Goal: Task Accomplishment & Management: Complete application form

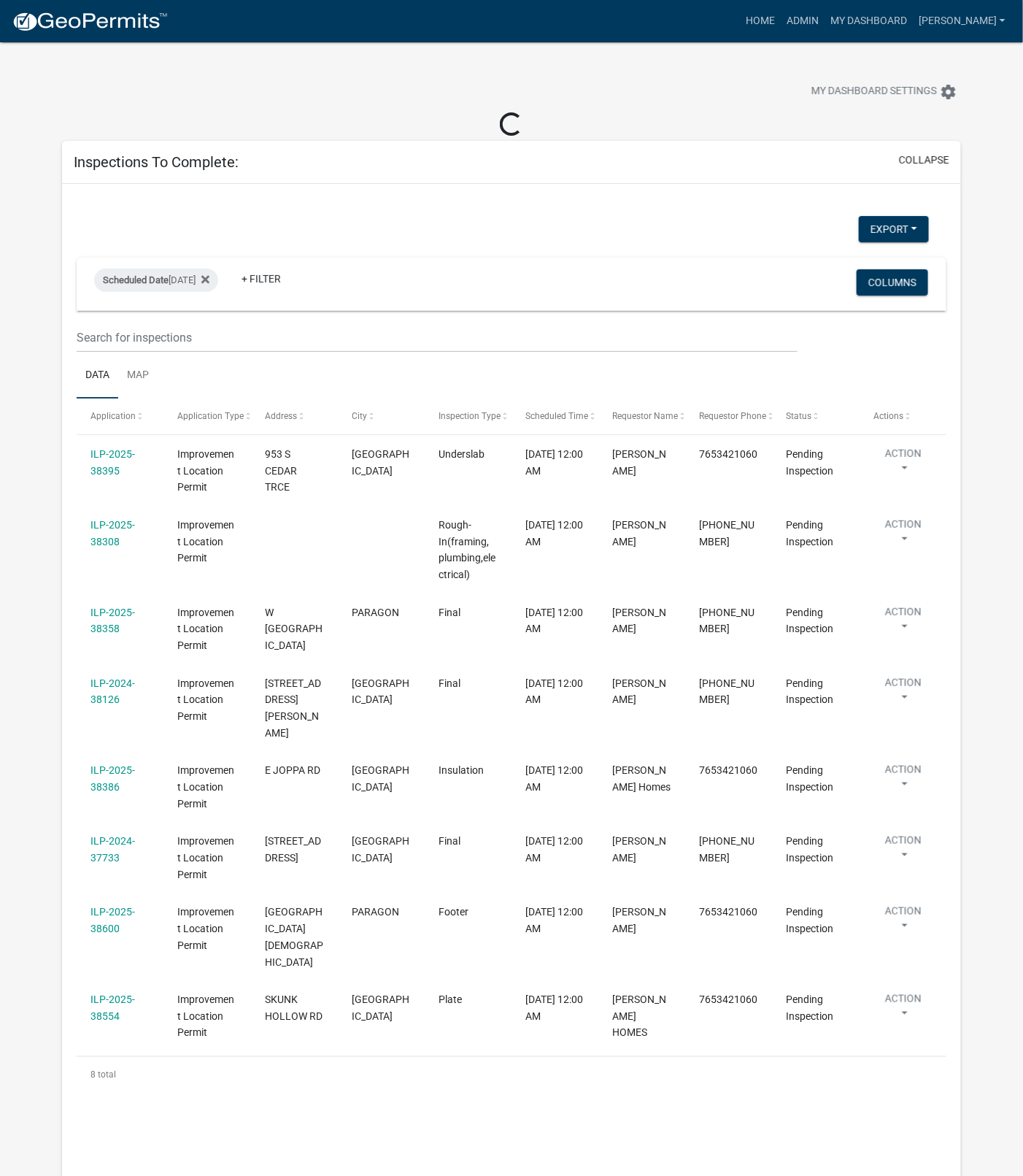
select select "1: 25"
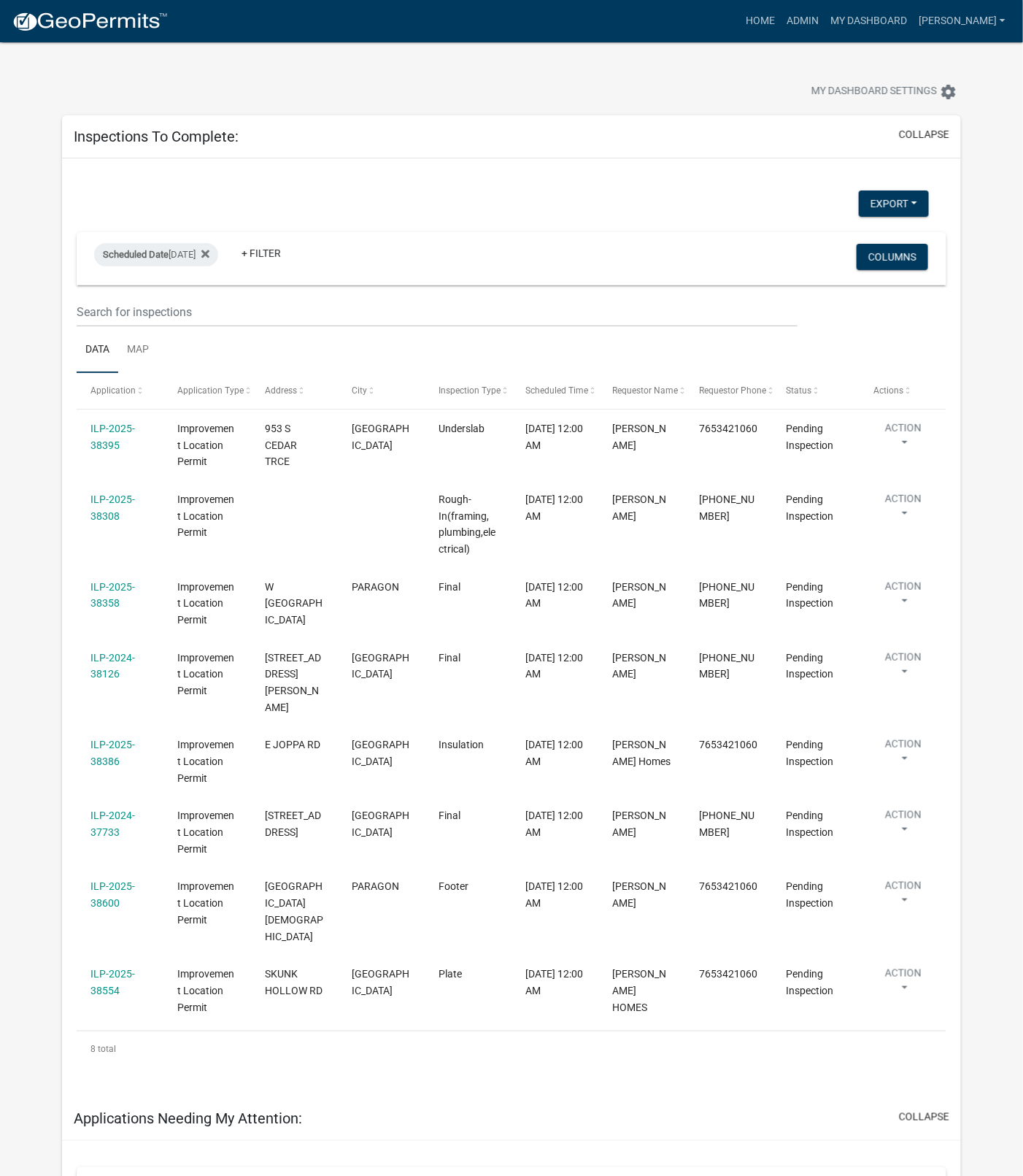
click at [101, 445] on link "ILP-2025-38395" at bounding box center [112, 437] width 45 height 29
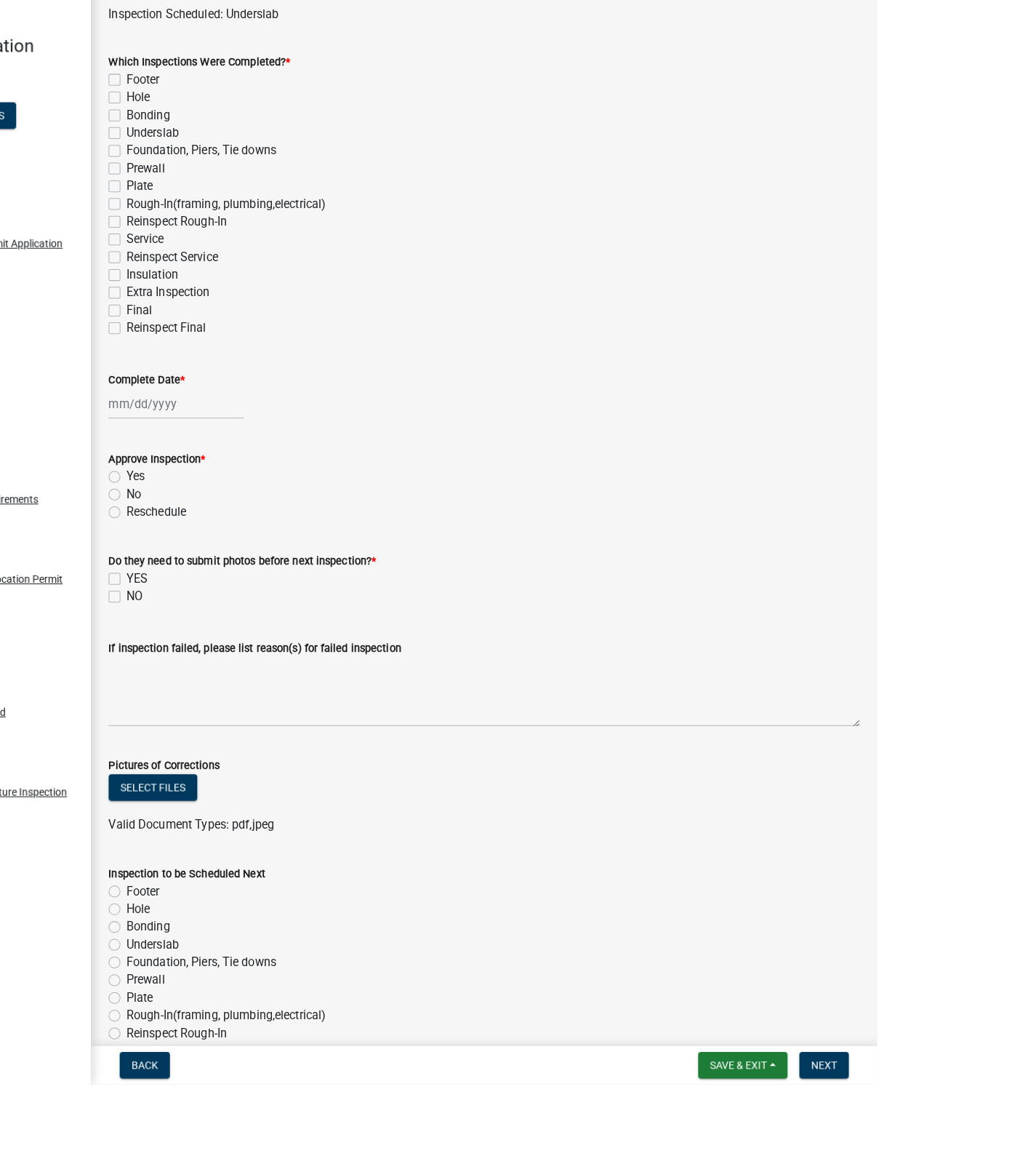
scroll to position [9, 0]
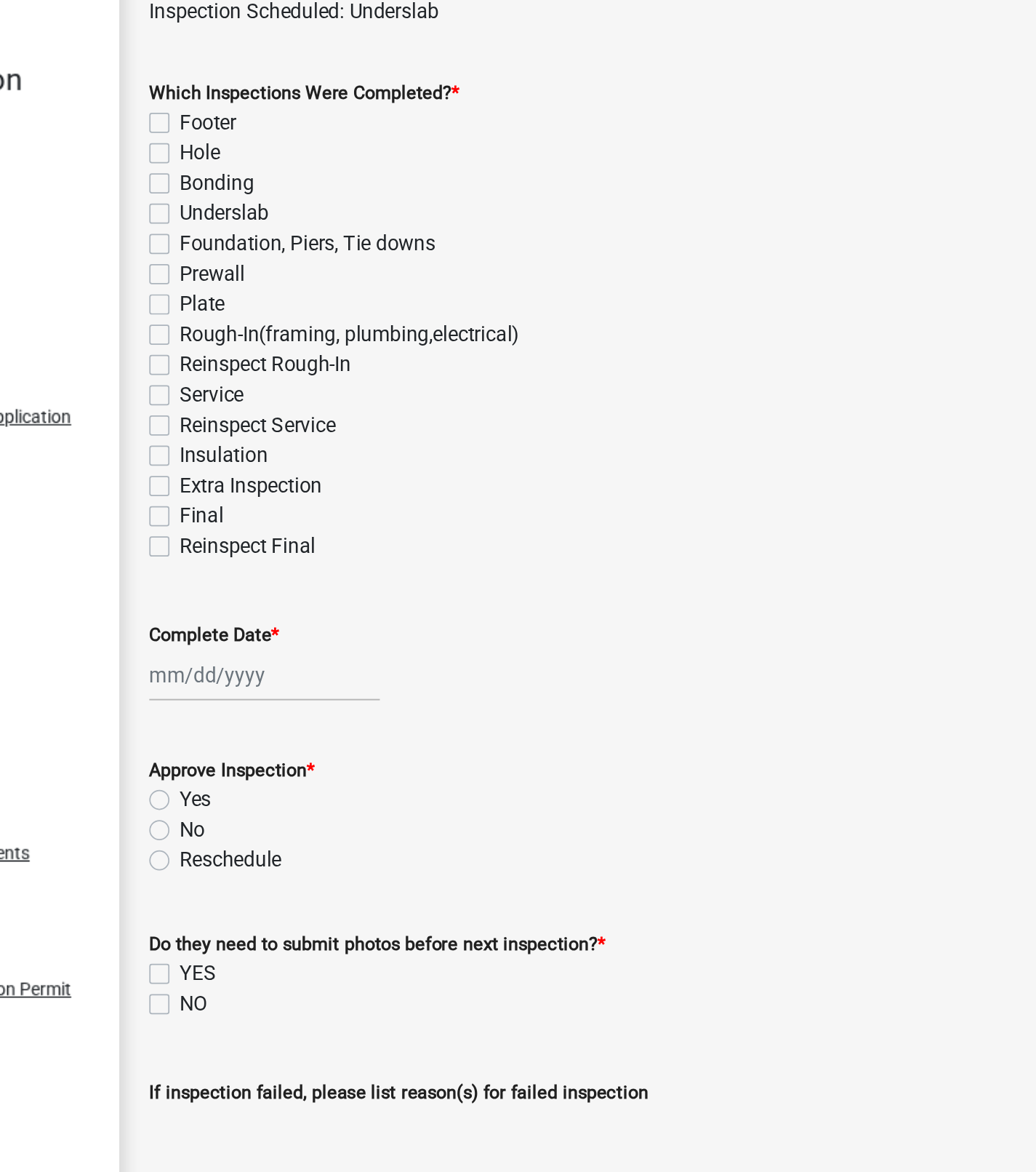
click at [297, 228] on label "Underslab" at bounding box center [323, 227] width 51 height 18
click at [297, 228] on input "Underslab" at bounding box center [302, 223] width 10 height 10
checkbox input "true"
checkbox input "false"
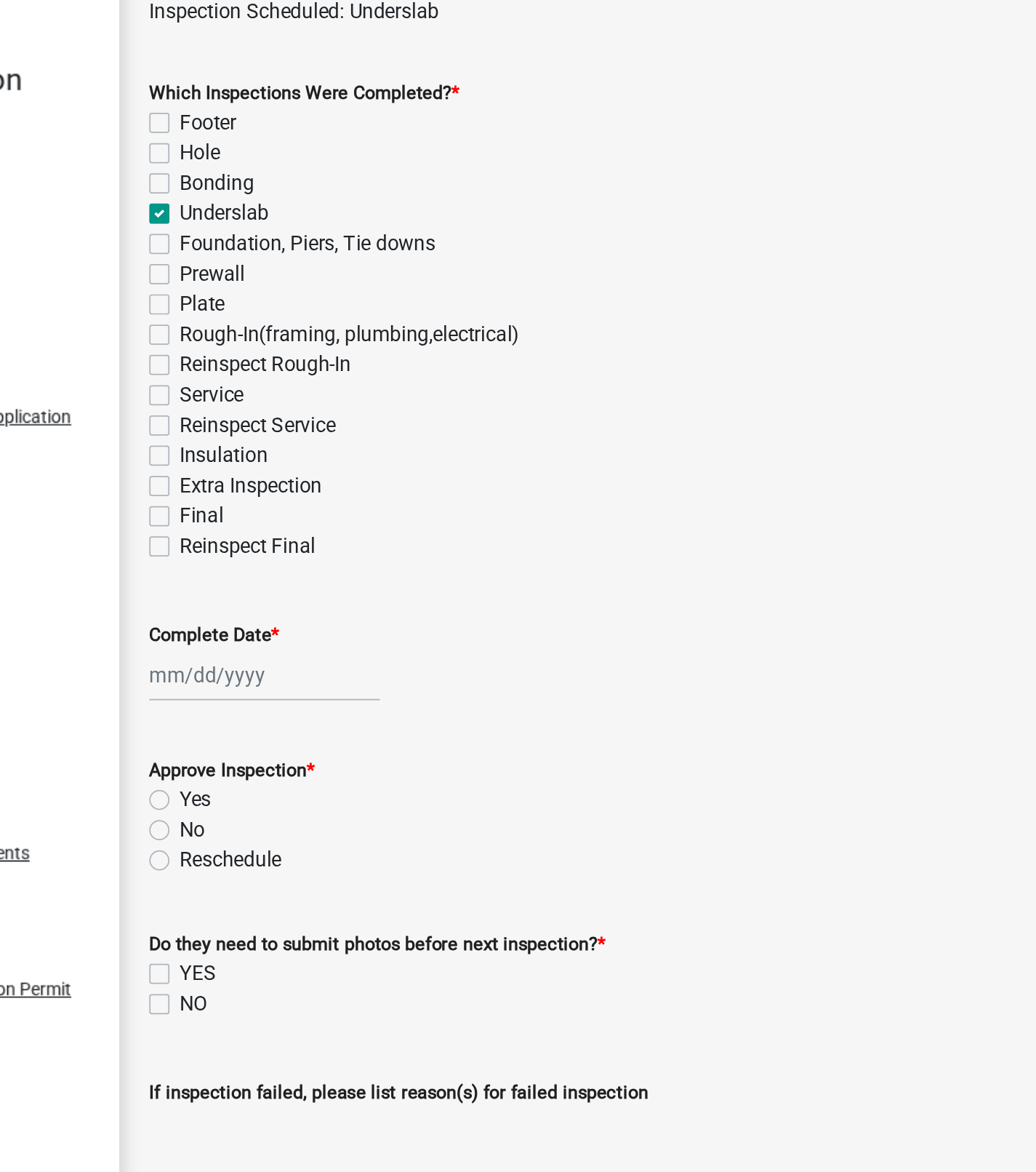
checkbox input "false"
checkbox input "true"
checkbox input "false"
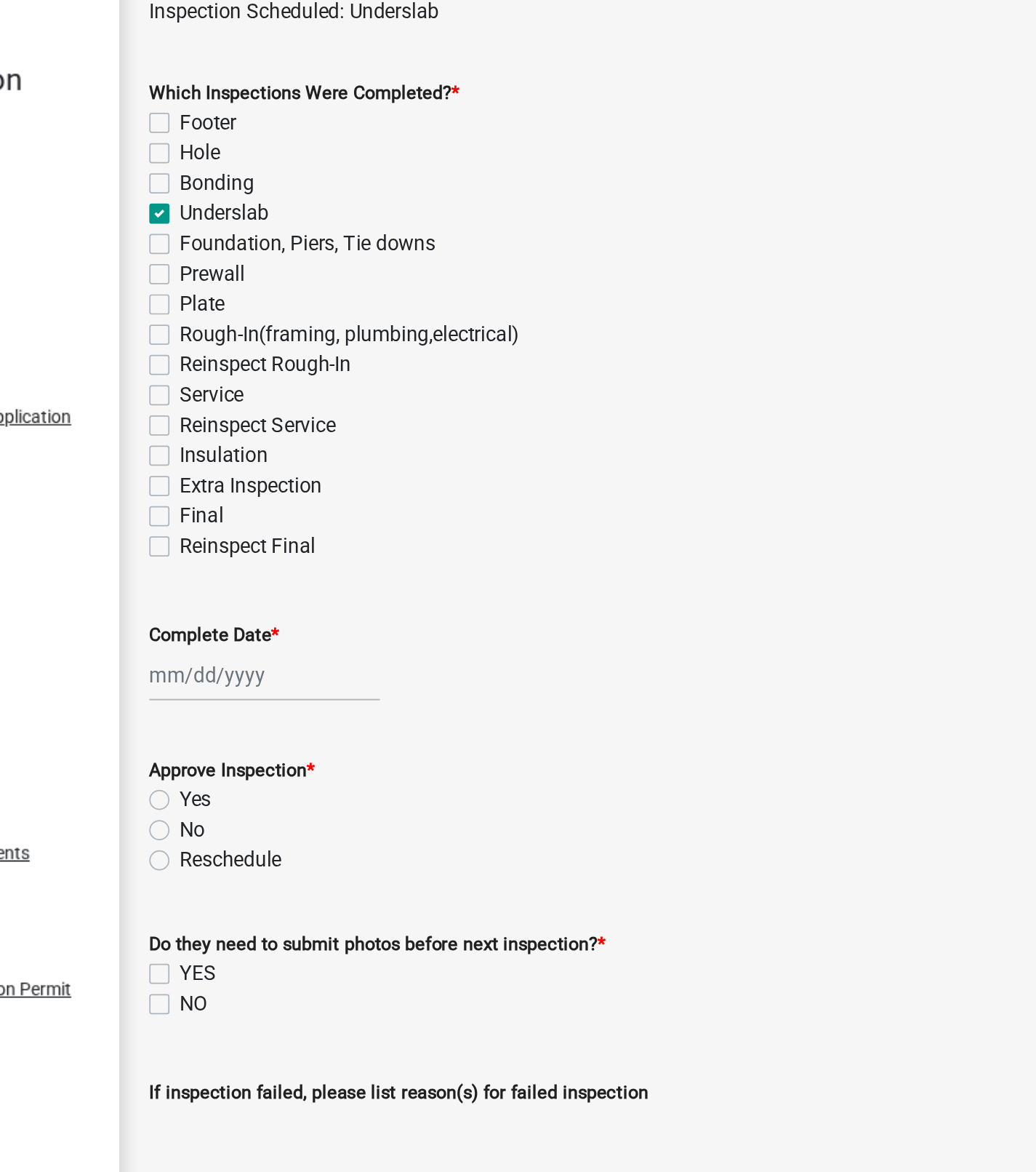
checkbox input "false"
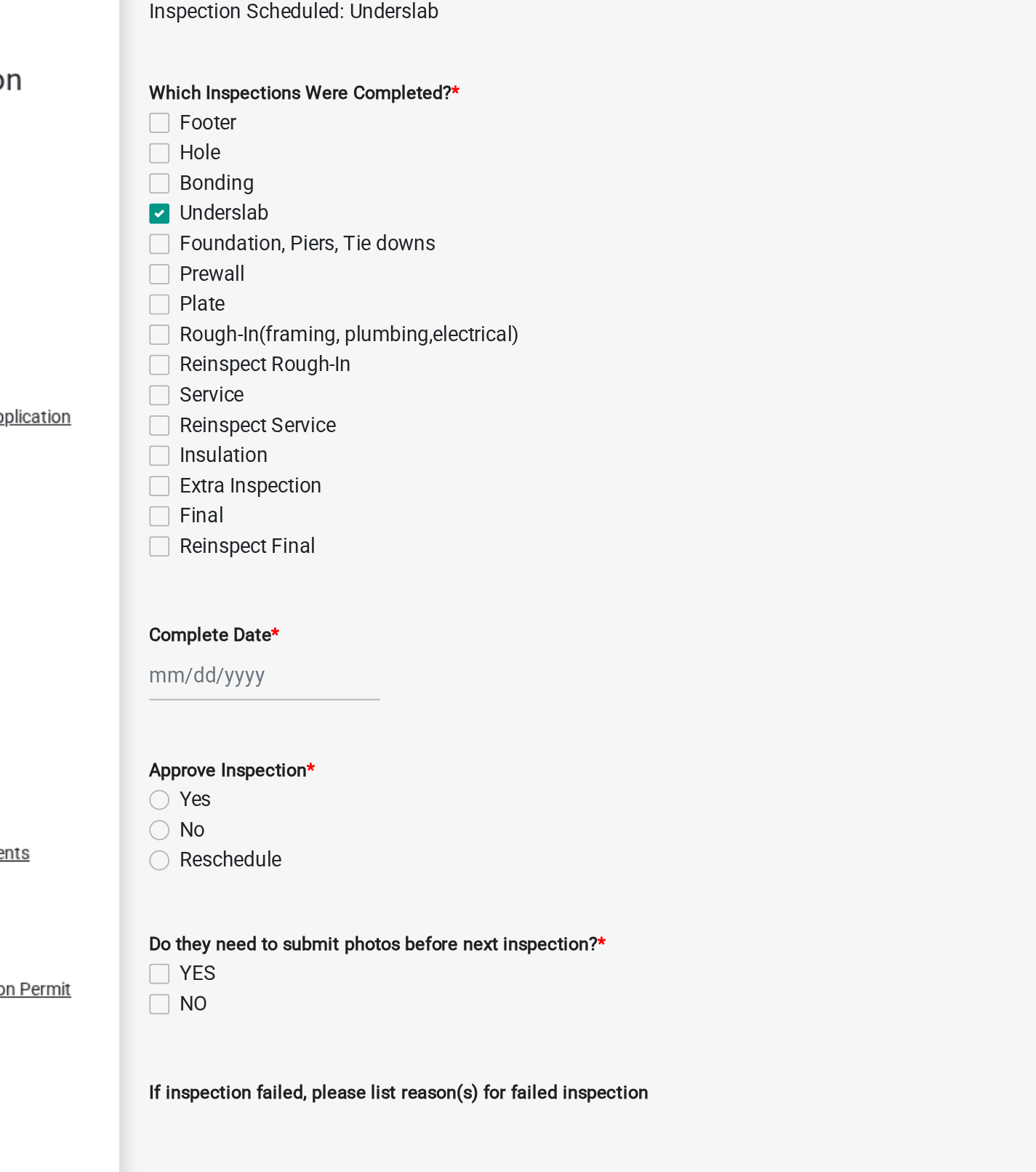
checkbox input "false"
click at [301, 493] on div at bounding box center [345, 494] width 133 height 30
select select "9"
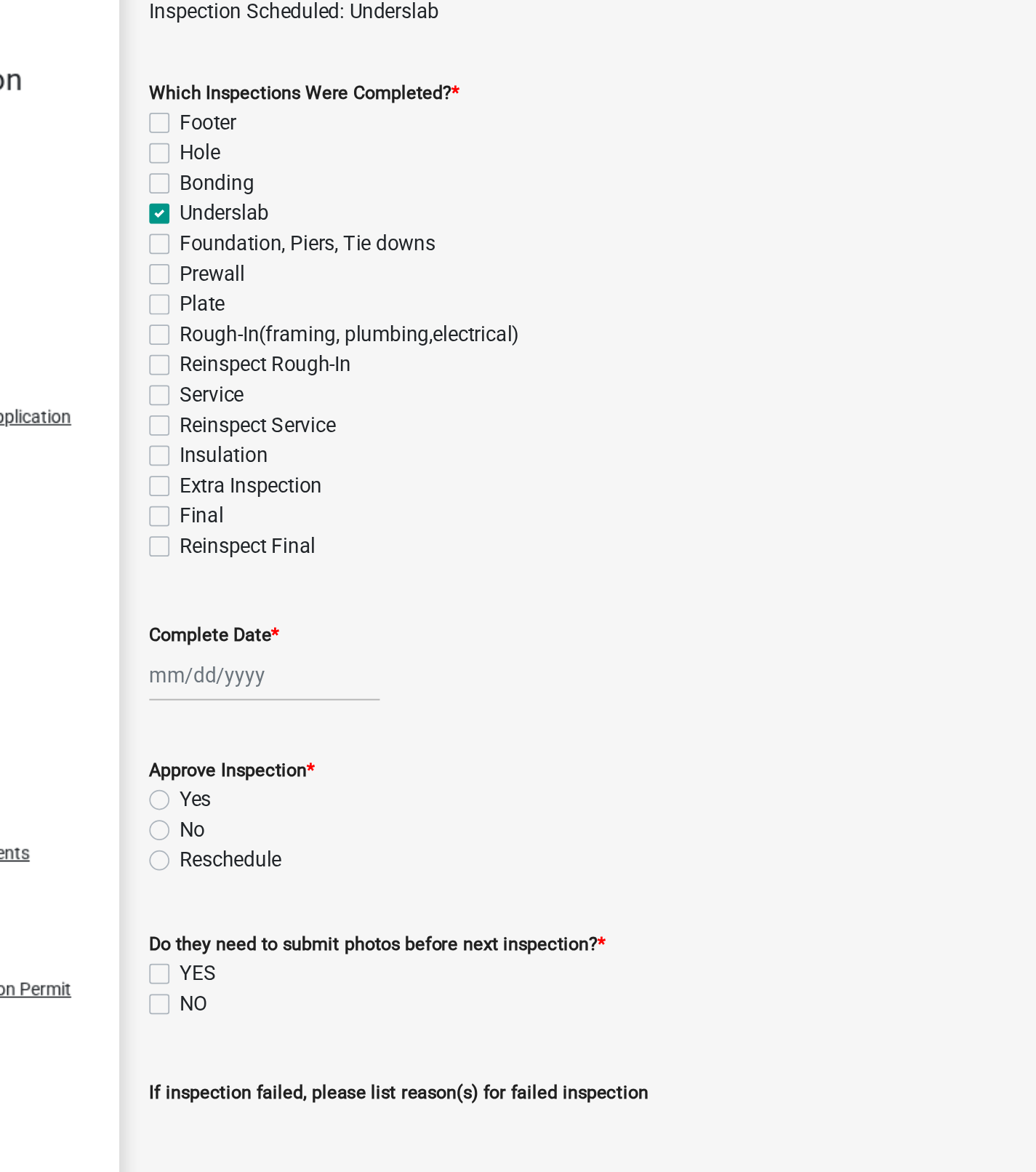
select select "2025"
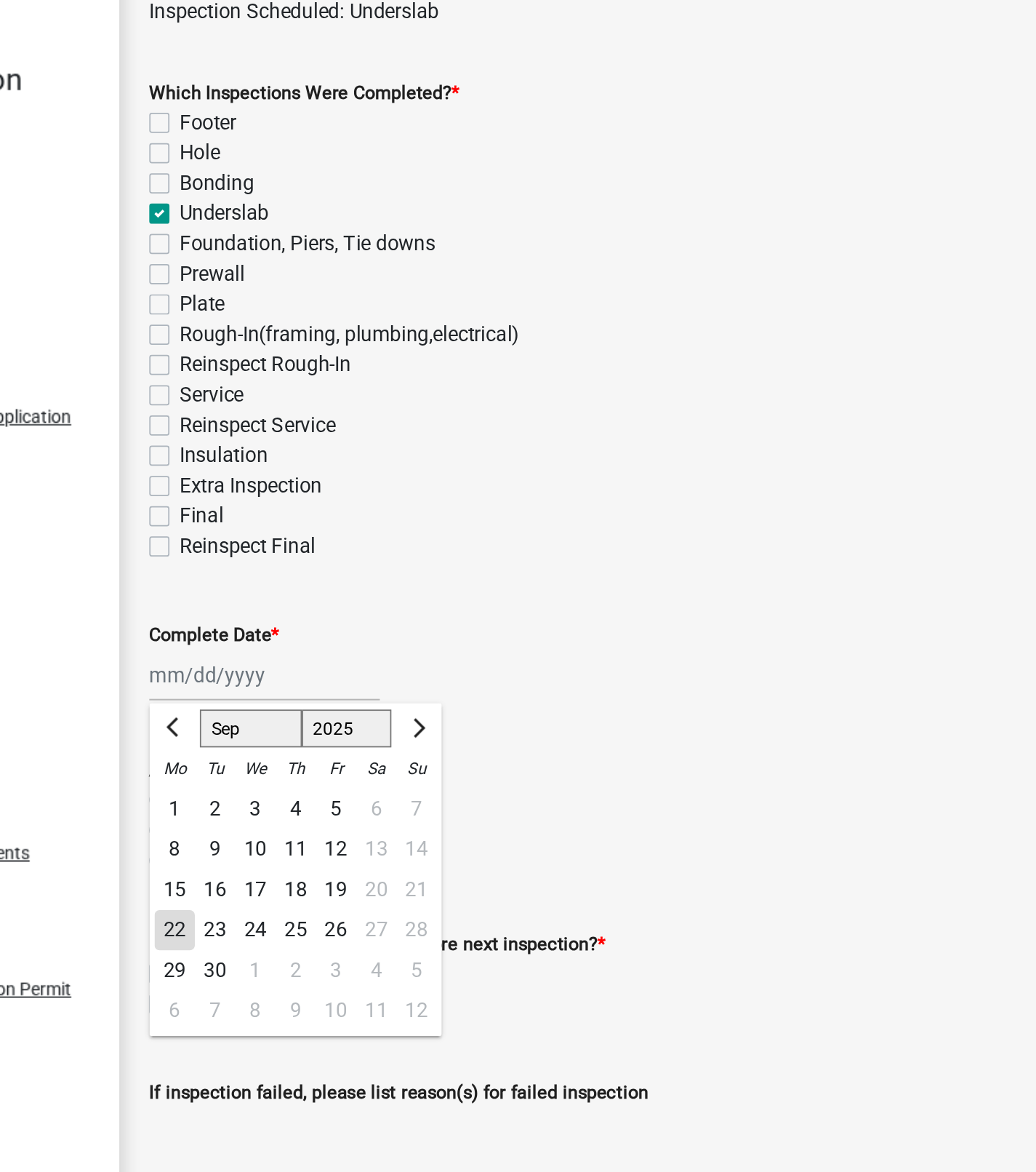
click at [288, 642] on div "22" at bounding box center [294, 641] width 24 height 24
type input "[DATE]"
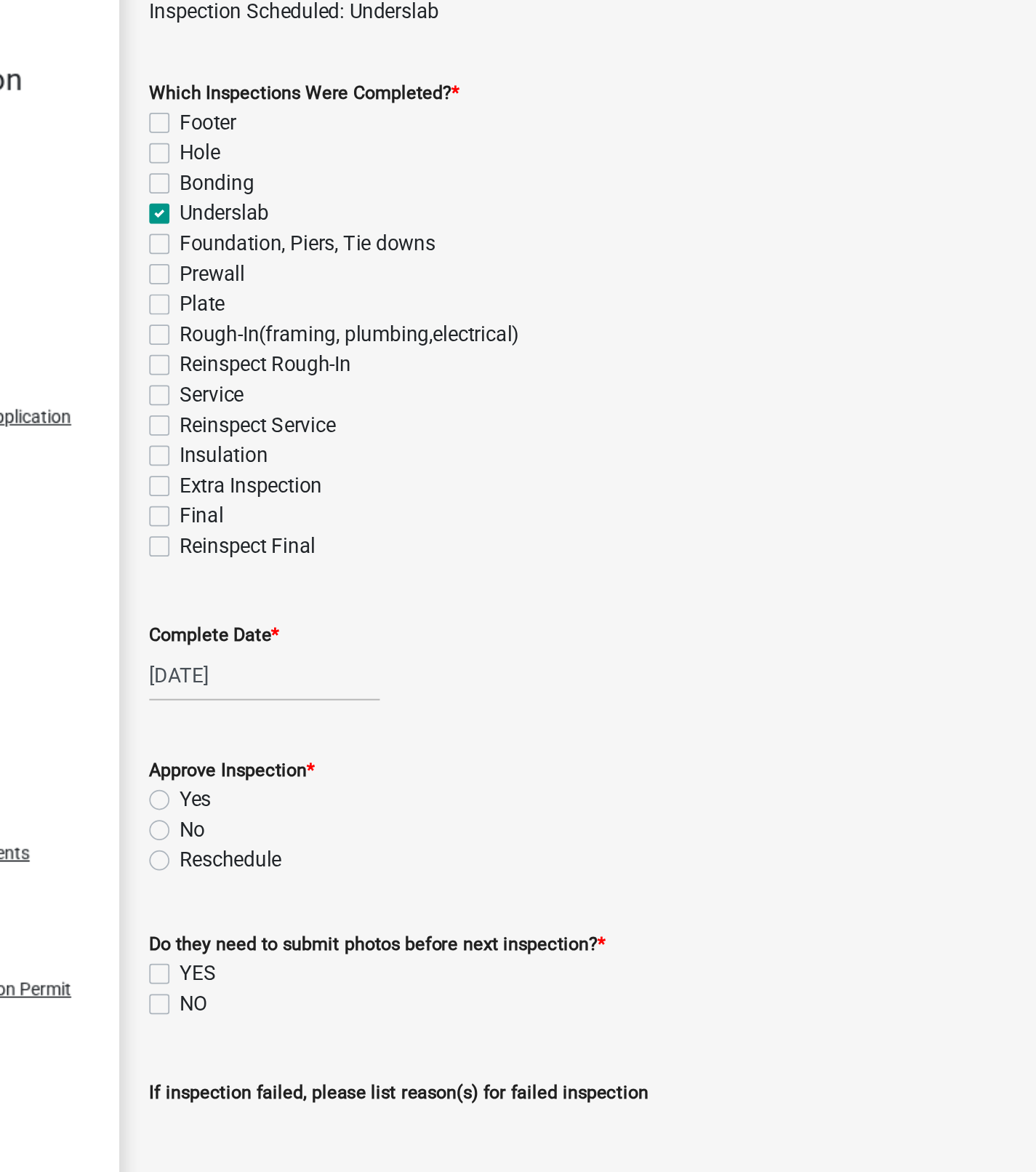
click at [297, 561] on label "Yes" at bounding box center [306, 565] width 18 height 18
click at [297, 561] on input "Yes" at bounding box center [302, 561] width 10 height 10
radio input "true"
click at [297, 688] on label "NO" at bounding box center [305, 683] width 16 height 18
click at [297, 684] on input "NO" at bounding box center [302, 679] width 10 height 10
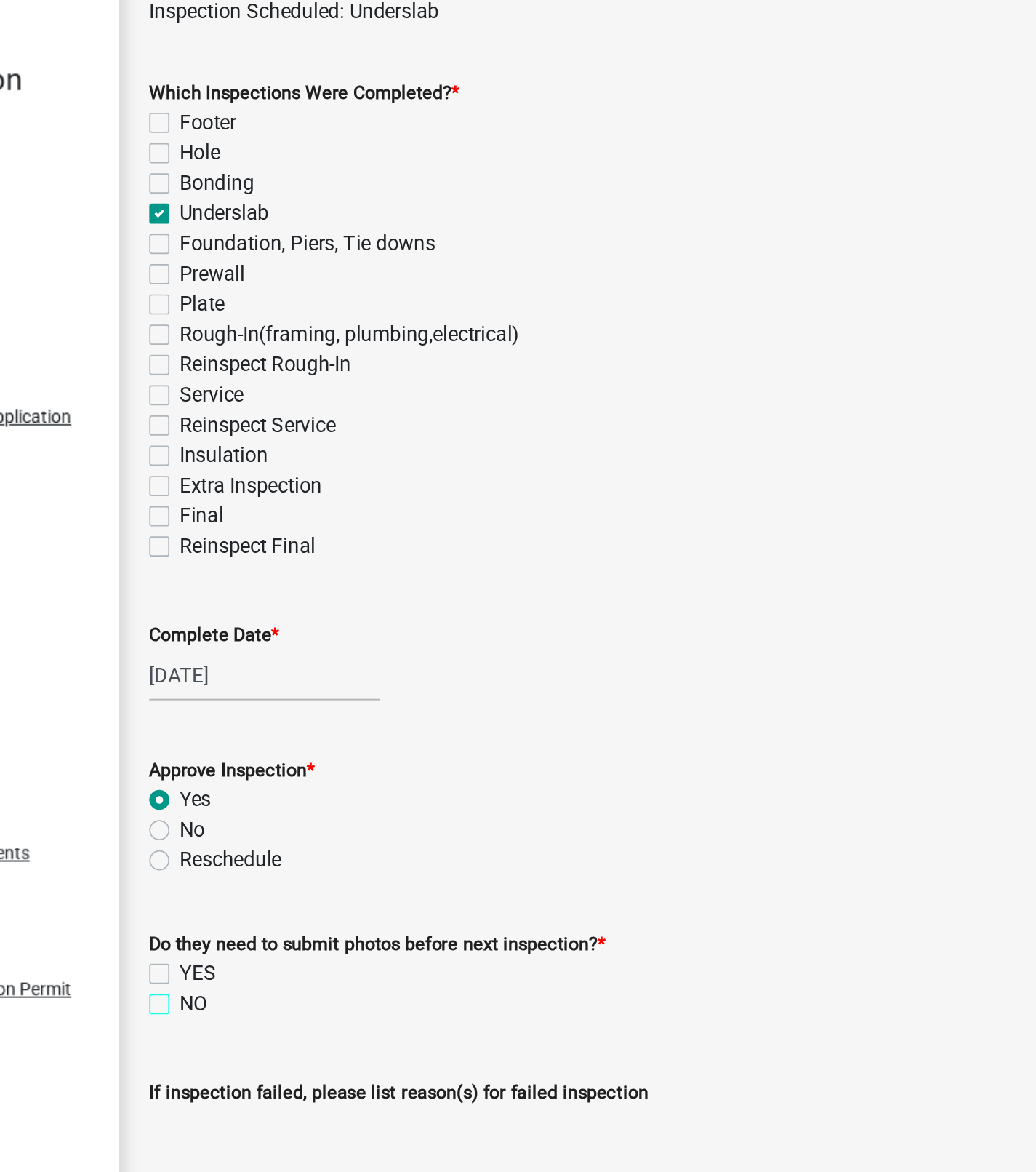
checkbox input "true"
checkbox input "false"
checkbox input "true"
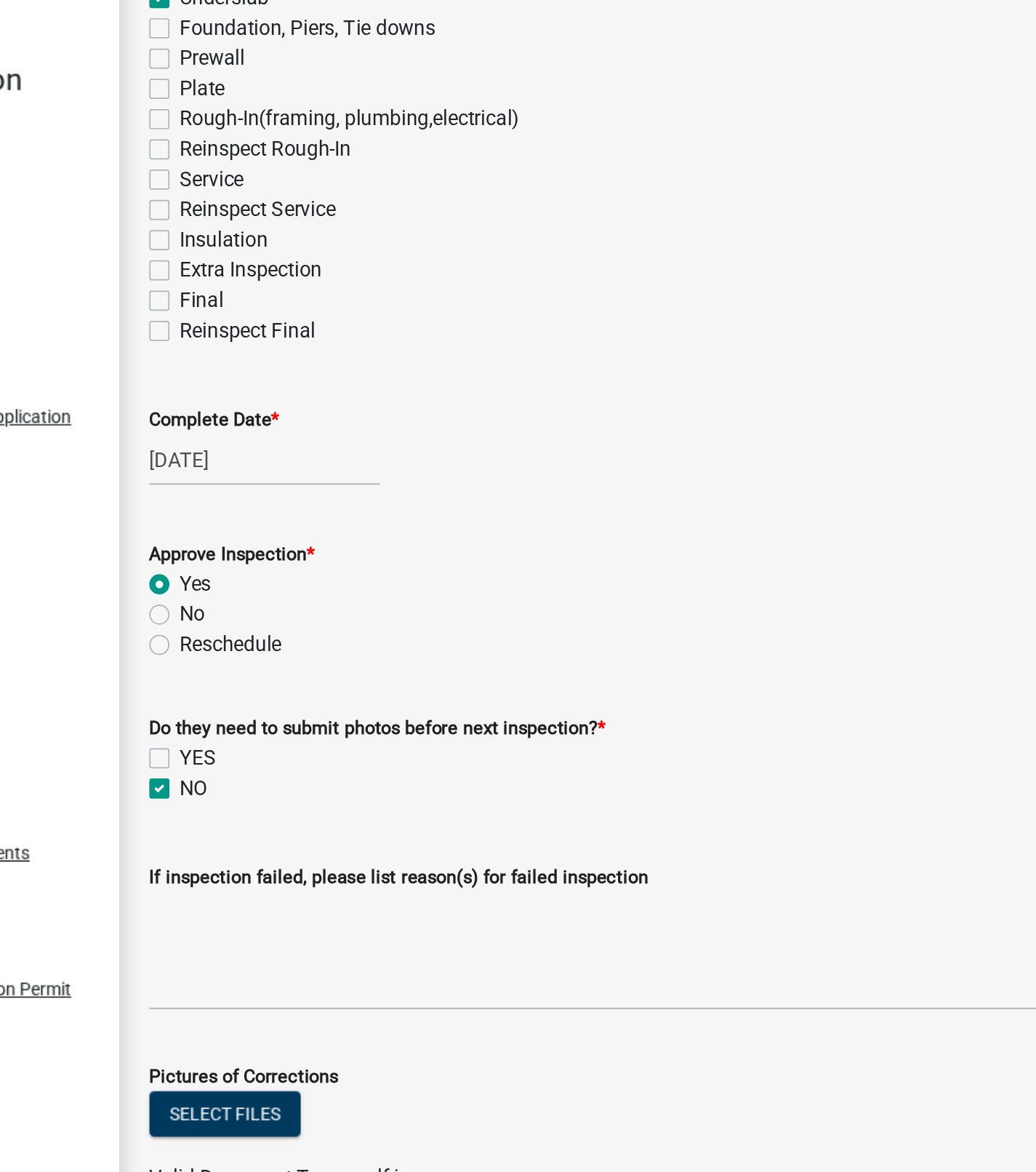
scroll to position [295, 0]
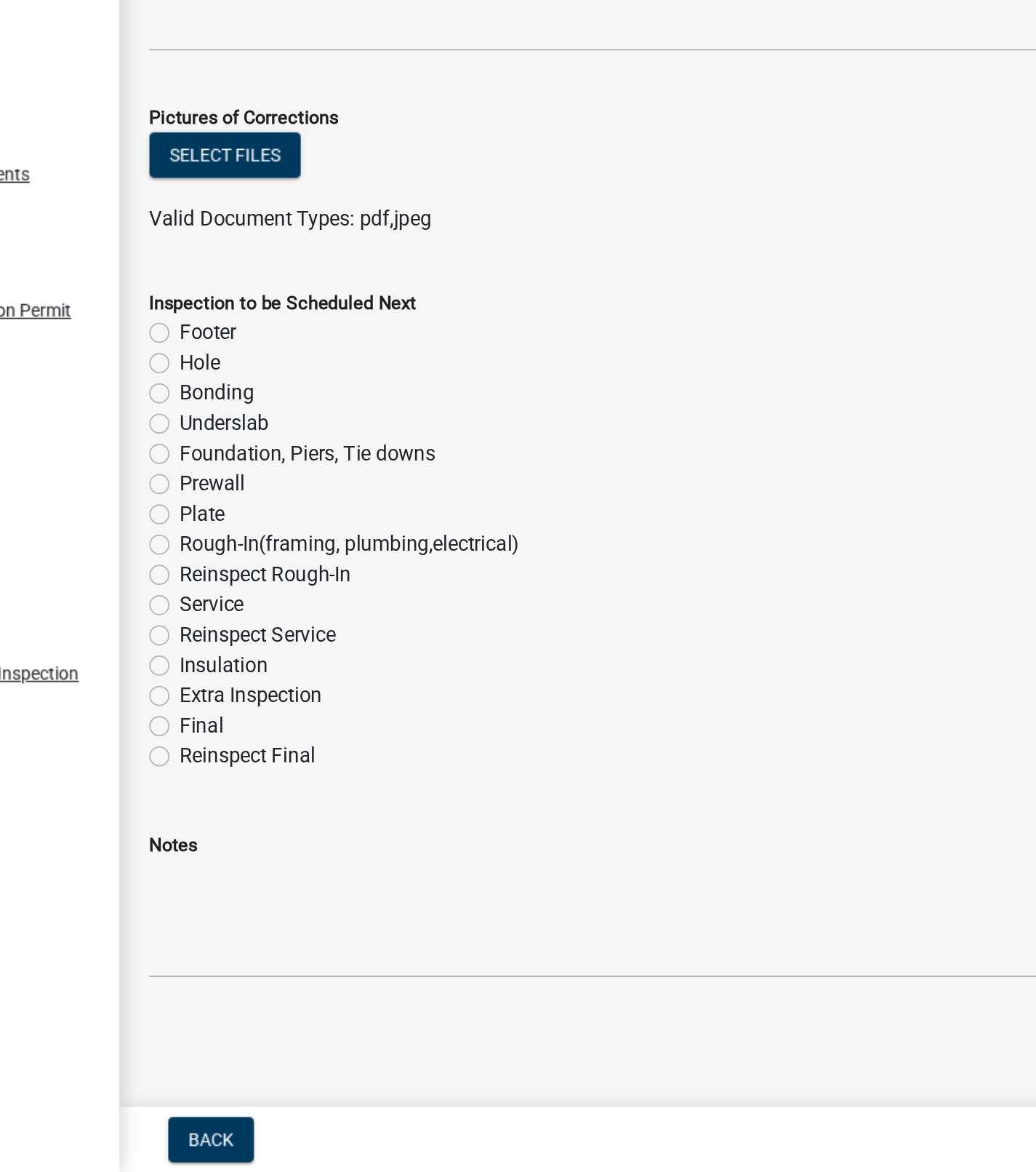
click at [297, 918] on label "Final" at bounding box center [310, 915] width 26 height 18
click at [297, 916] on input "Final" at bounding box center [302, 911] width 10 height 10
radio input "true"
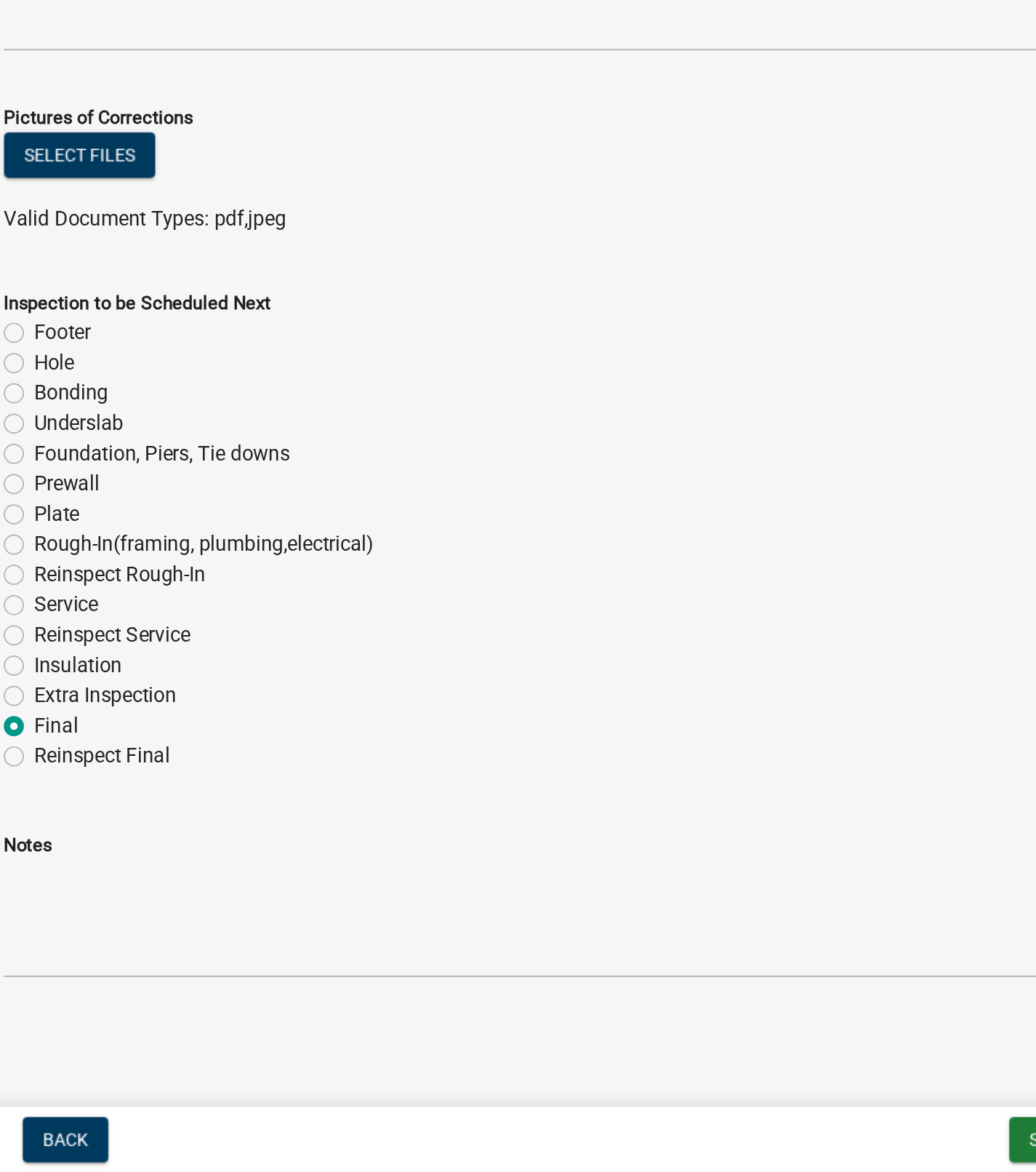
scroll to position [0, 0]
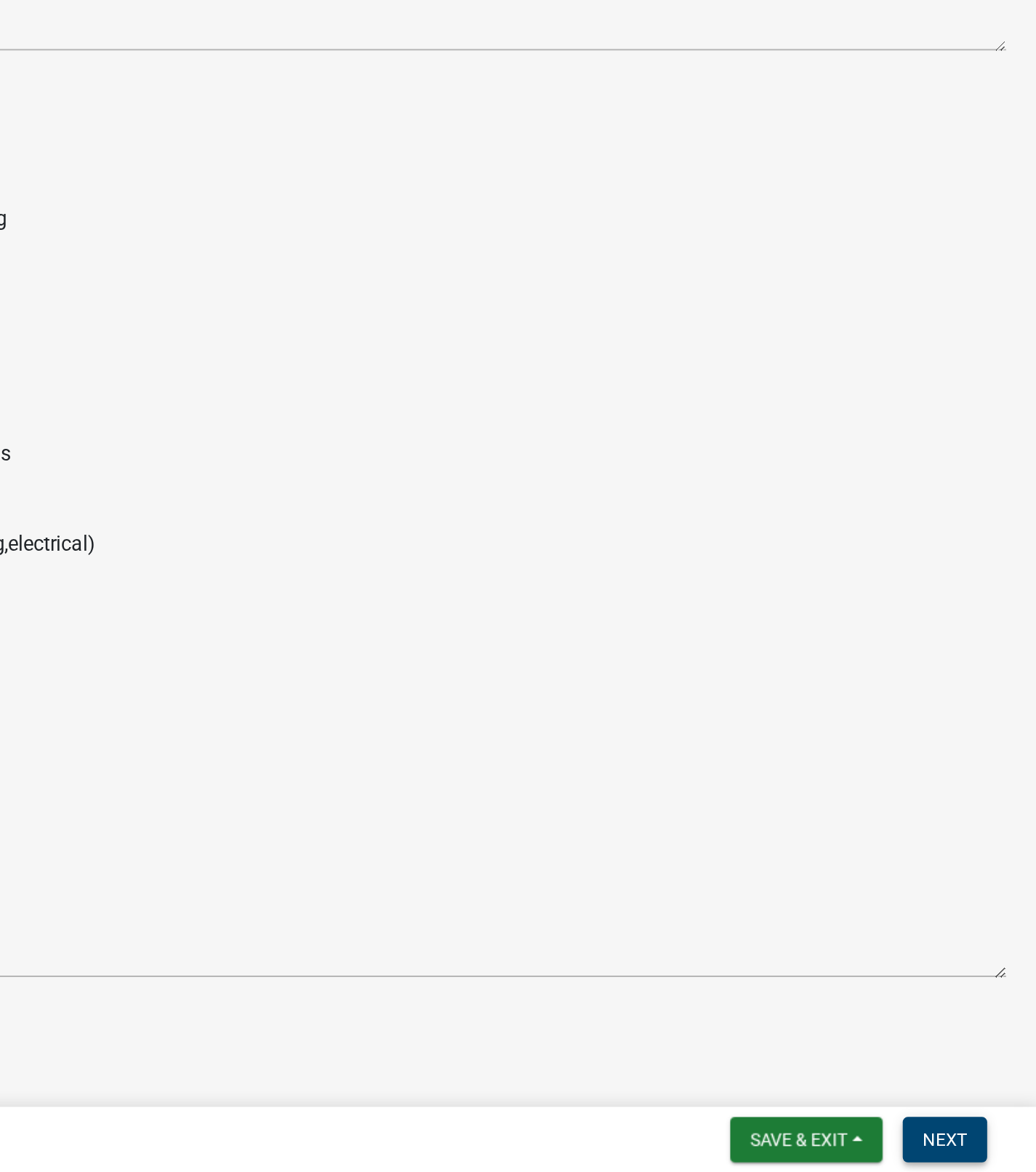
click at [984, 1153] on span "Next" at bounding box center [984, 1153] width 26 height 12
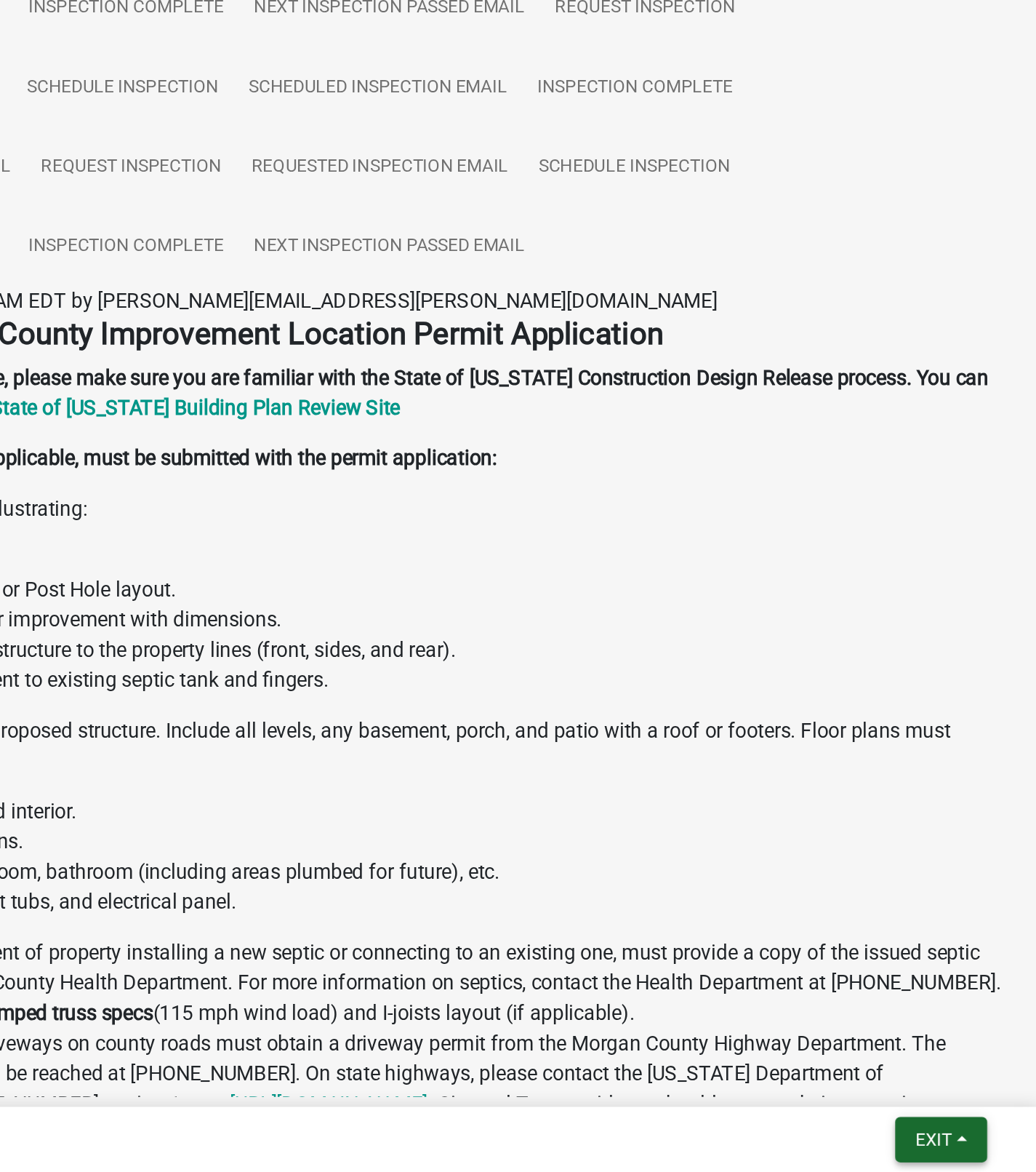
click at [971, 1153] on span "Exit" at bounding box center [977, 1153] width 21 height 12
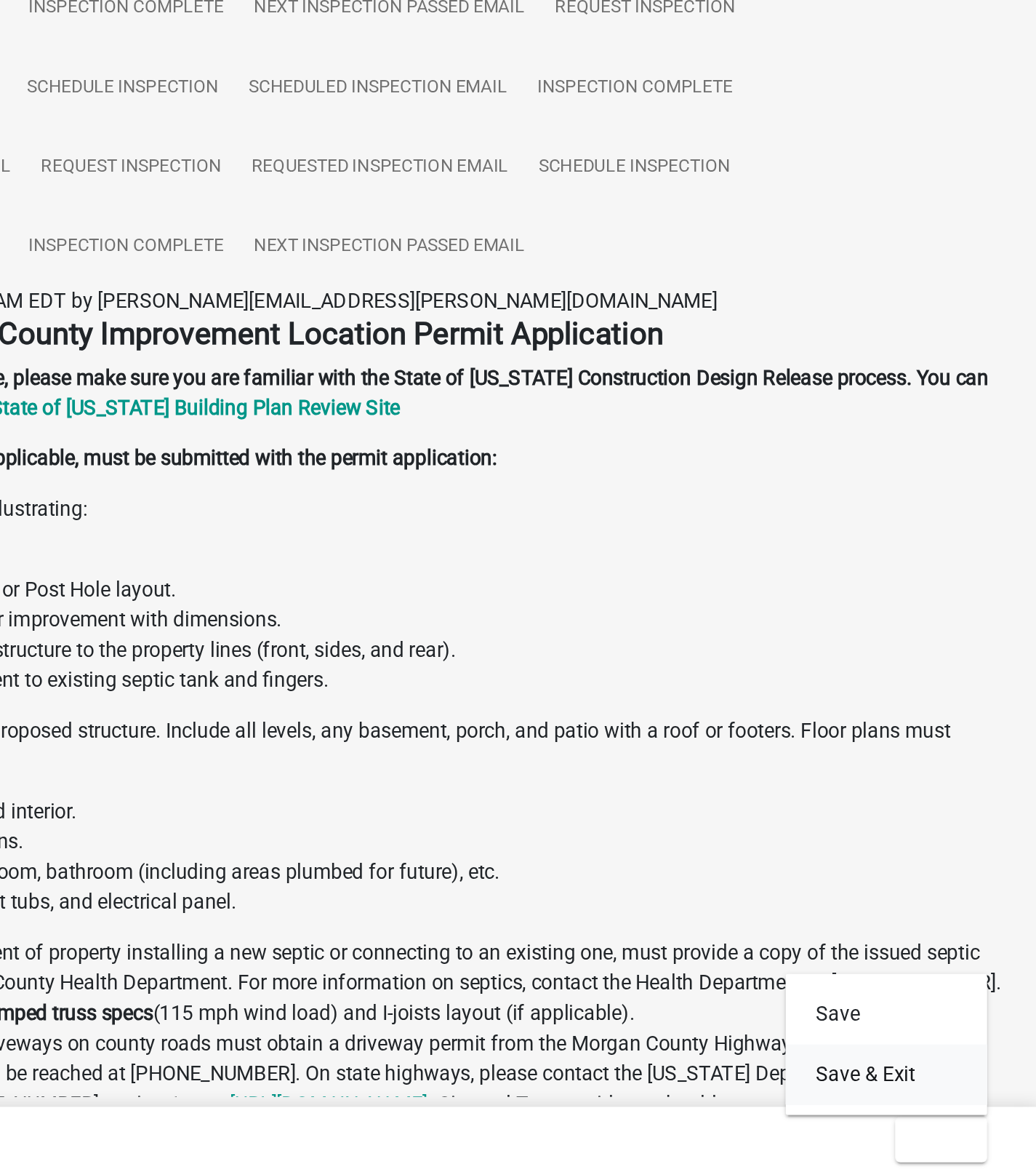
click at [929, 1114] on button "Save & Exit" at bounding box center [950, 1116] width 117 height 35
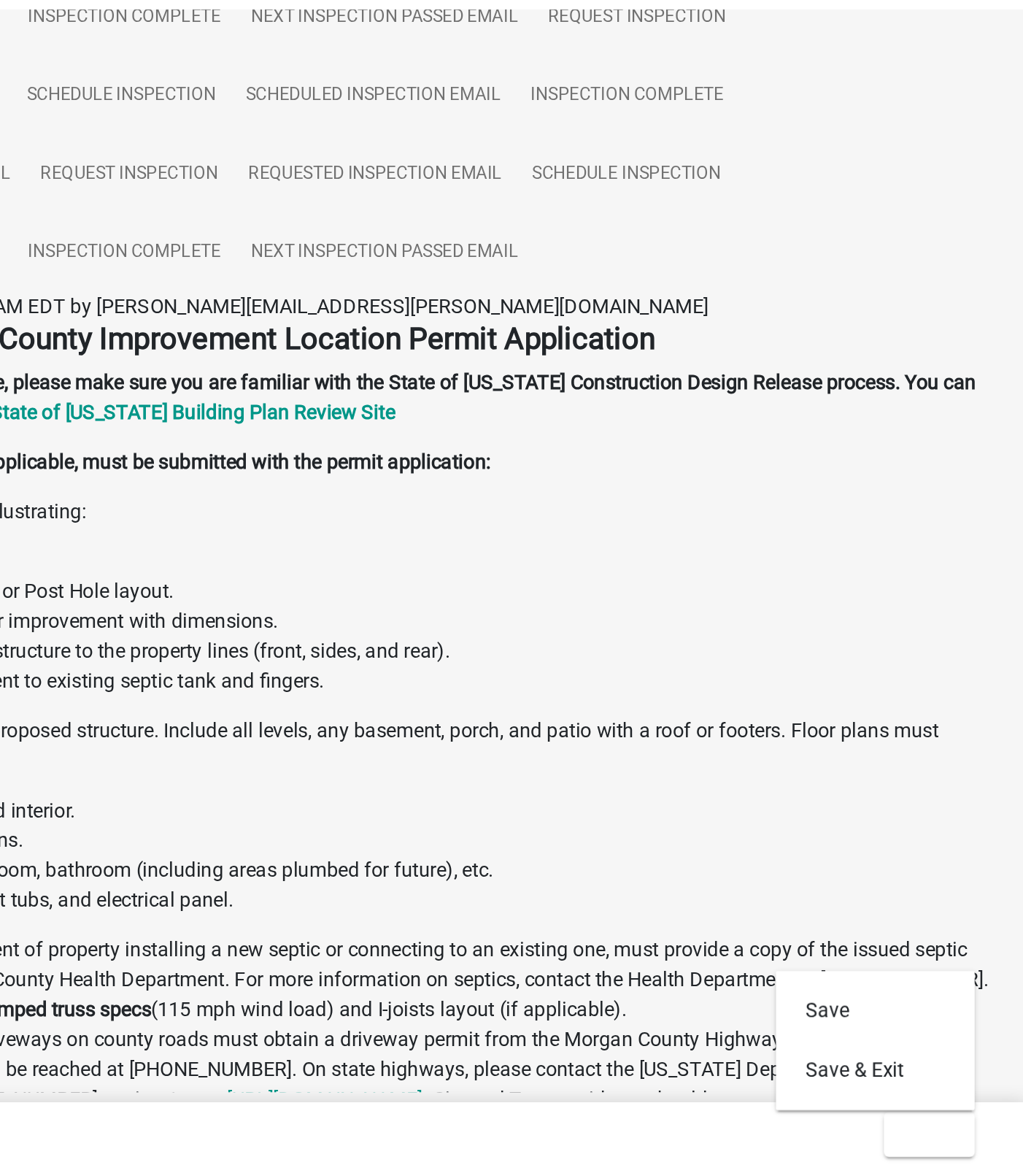
scroll to position [43, 0]
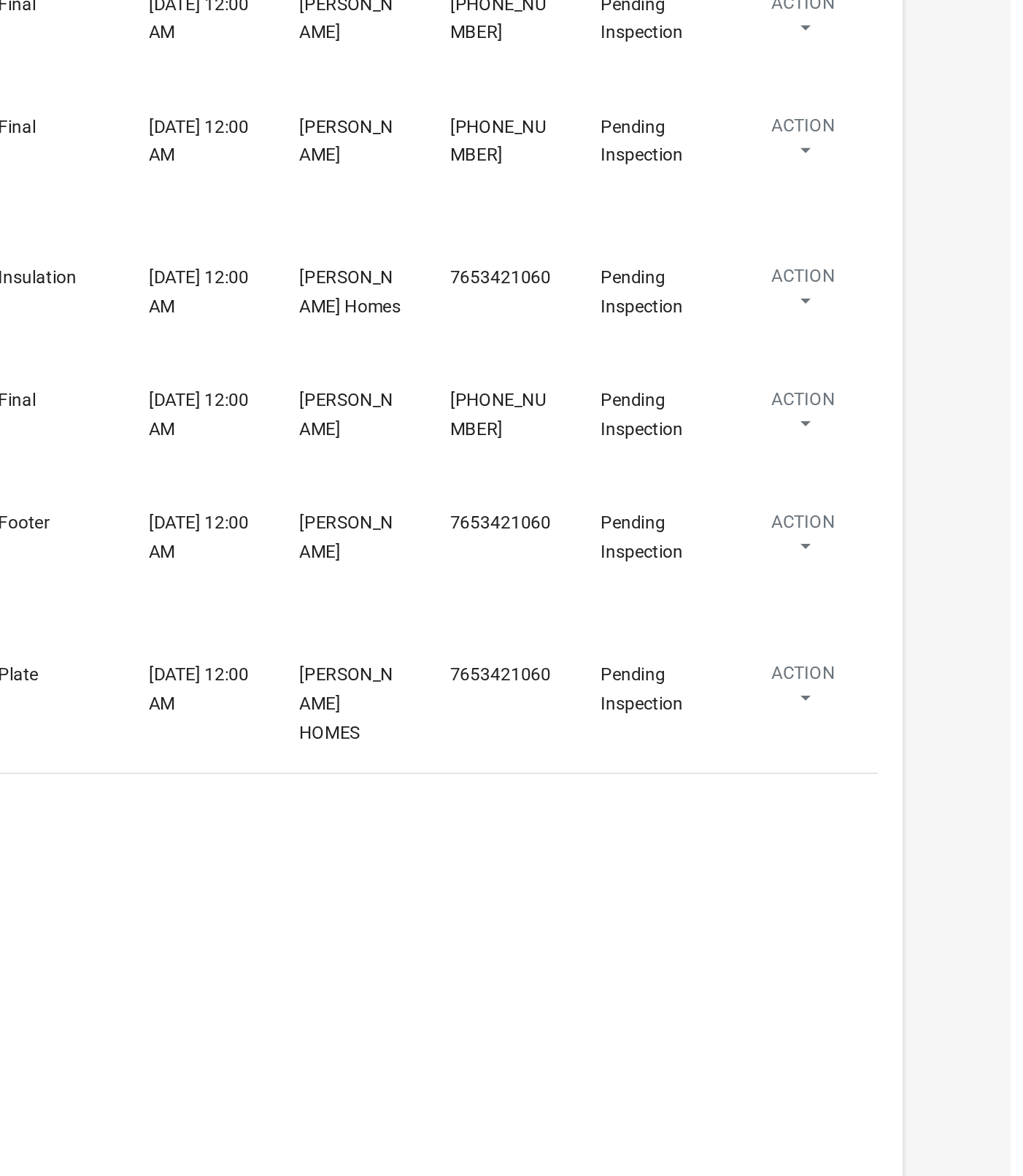
select select "1: 25"
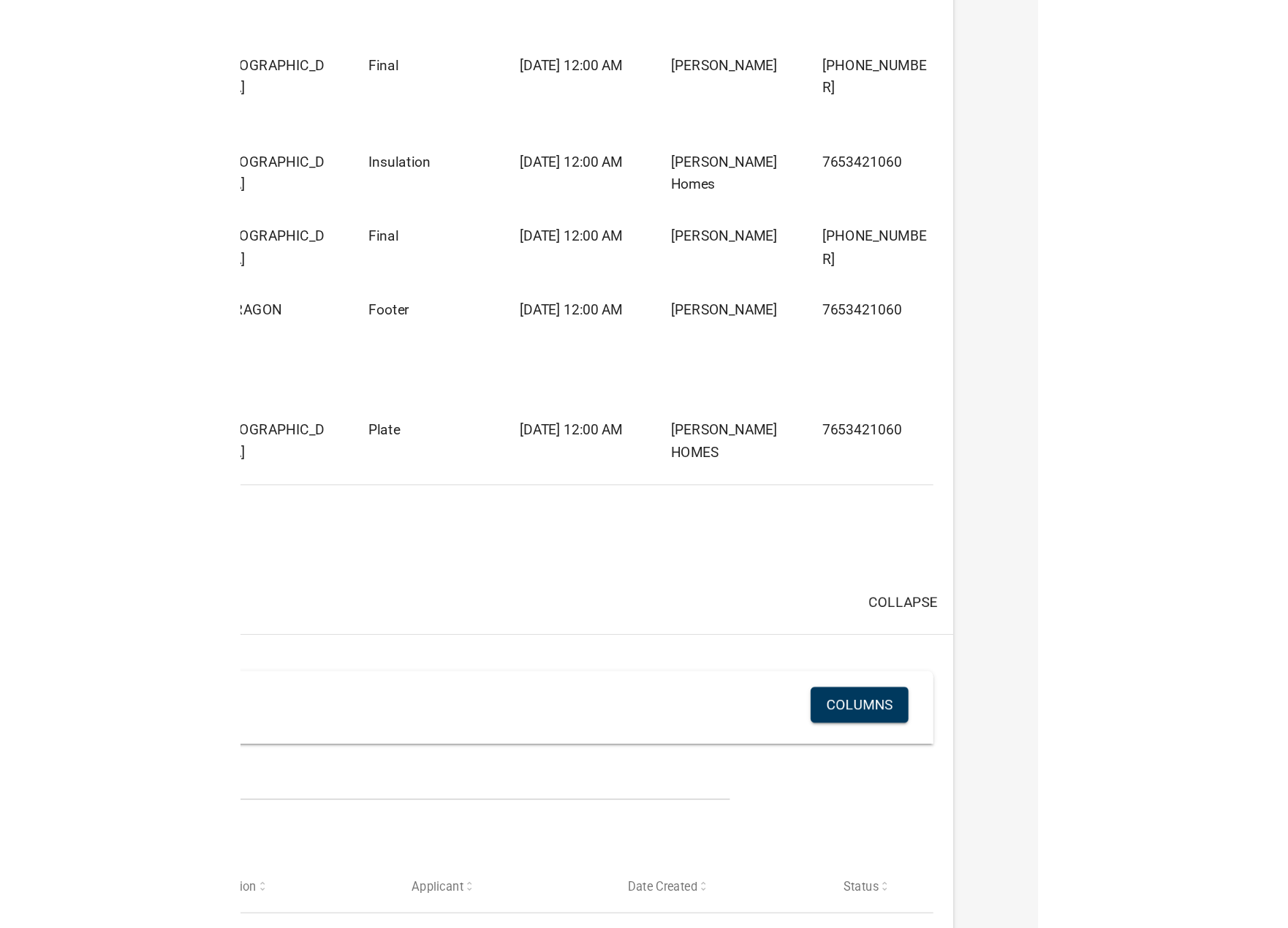
scroll to position [158, 0]
